Goal: Find specific page/section

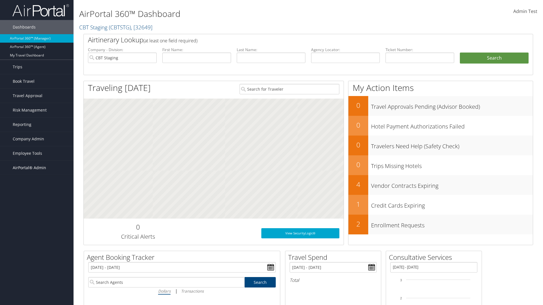
click at [37, 168] on span "AirPortal® Admin" at bounding box center [29, 168] width 33 height 14
click at [37, 188] on link "Vendor Profiles" at bounding box center [36, 187] width 73 height 8
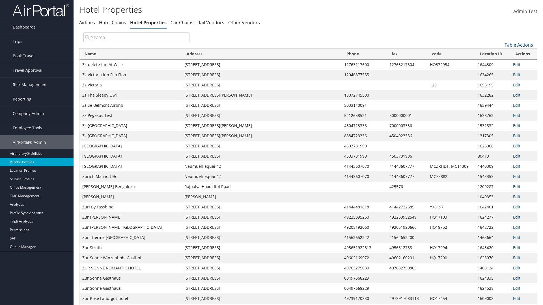
type input "[STREET_ADDRESS]"
